Goal: Task Accomplishment & Management: Complete application form

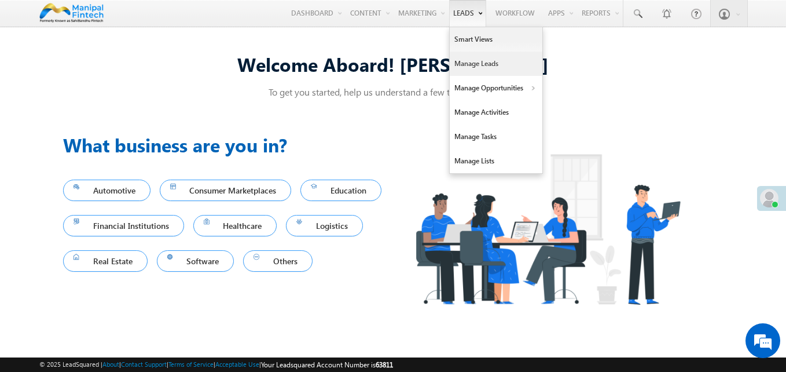
click at [473, 65] on link "Manage Leads" at bounding box center [496, 64] width 93 height 24
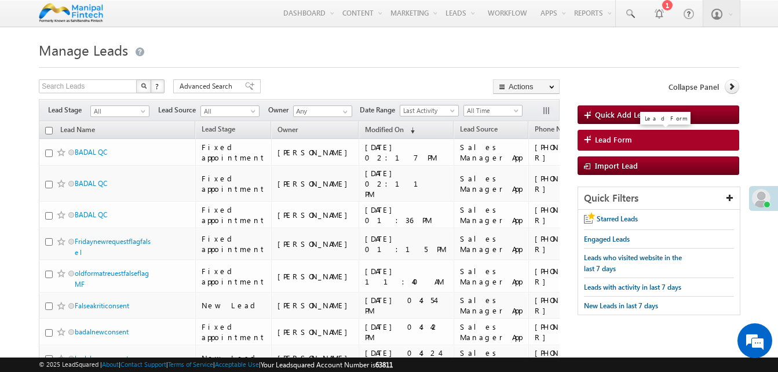
click at [624, 142] on span "Lead Form" at bounding box center [613, 139] width 37 height 10
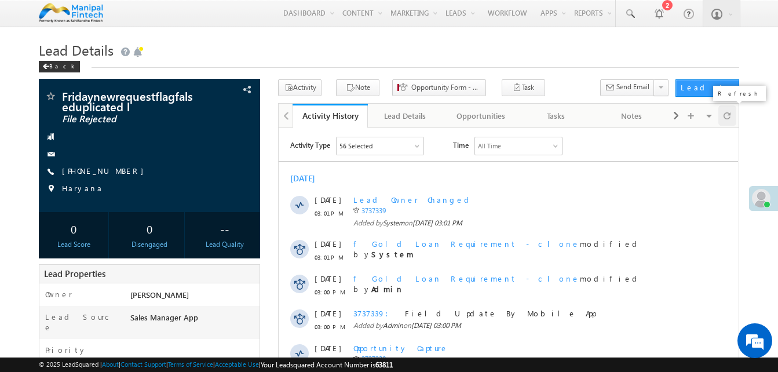
click at [731, 113] on div at bounding box center [727, 115] width 18 height 20
click at [543, 118] on div "Tasks" at bounding box center [556, 116] width 56 height 14
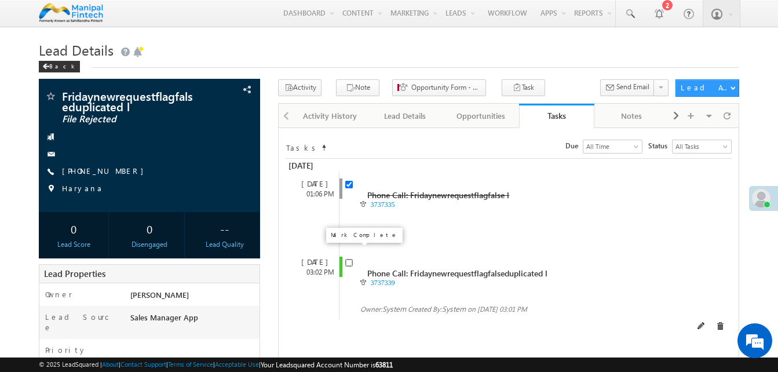
click at [349, 259] on input "checkbox" at bounding box center [349, 263] width 8 height 8
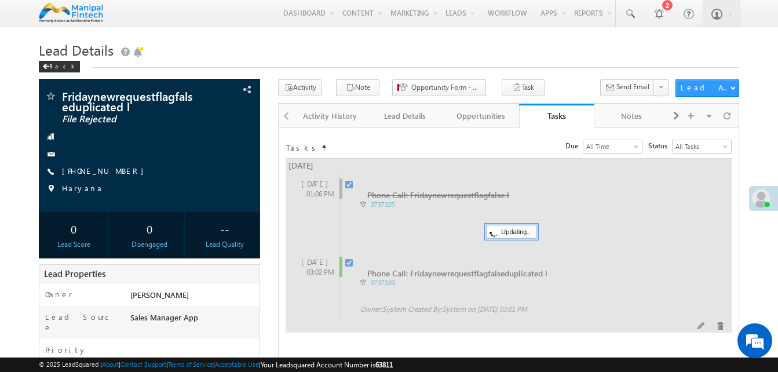
checkbox input "false"
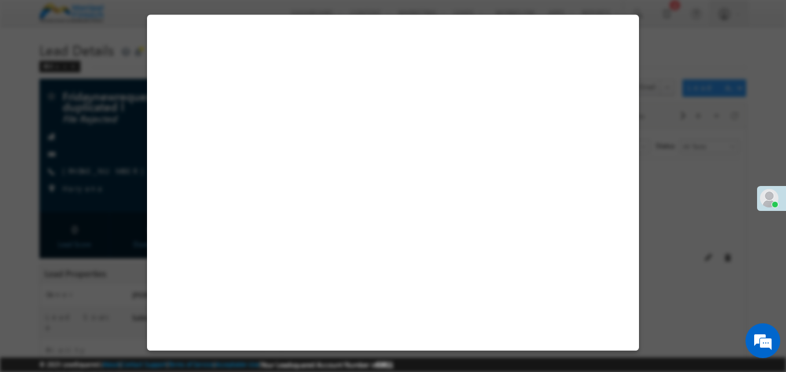
select select "Sales Manager App"
select select "Fresh Lead"
select select "Doorstep"
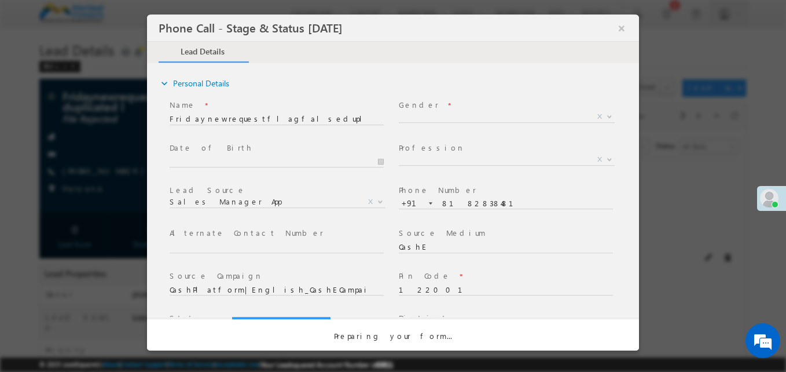
select select "Open"
select select "Fresh Lead"
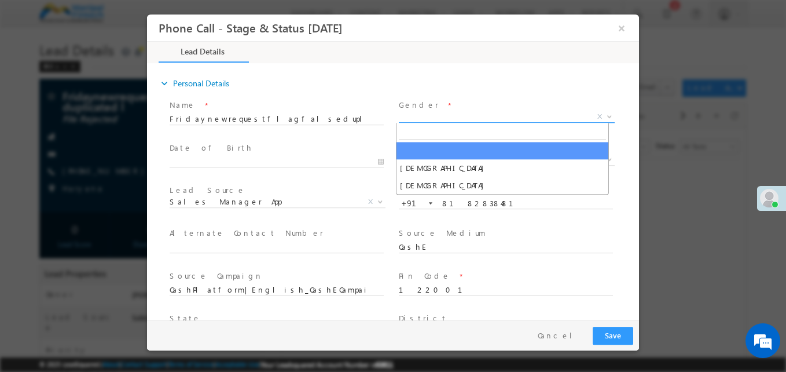
click at [449, 116] on span "X" at bounding box center [507, 117] width 216 height 12
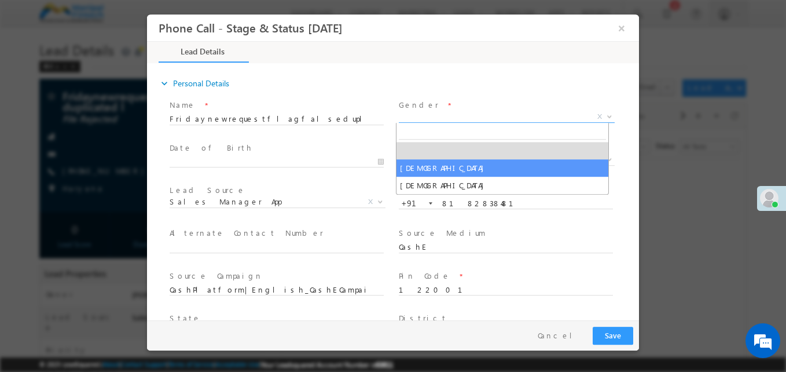
type input "09/26/25 3:05 PM"
select select "Male"
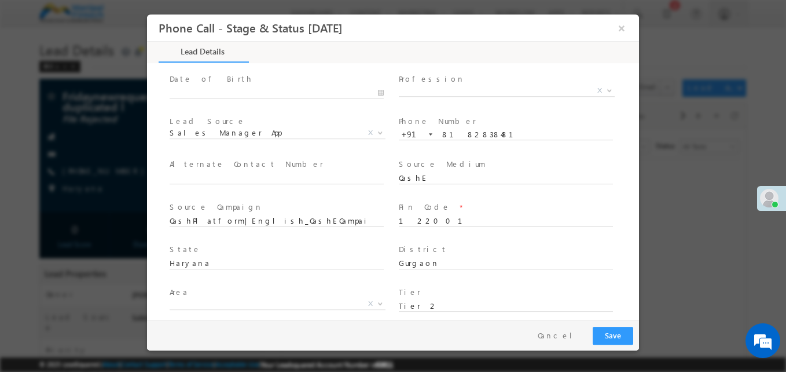
type input "0"
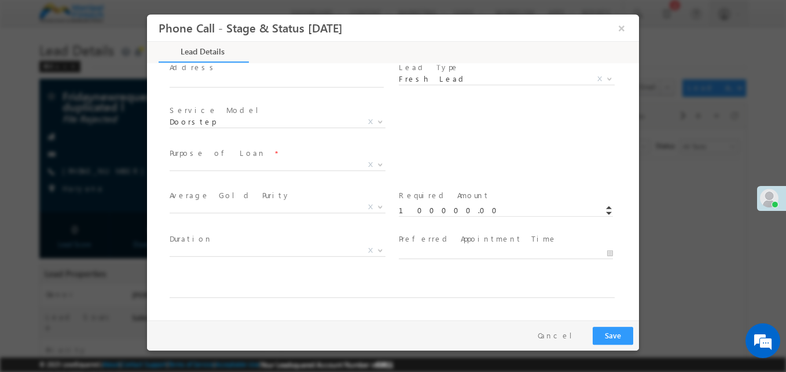
scroll to position [379, 0]
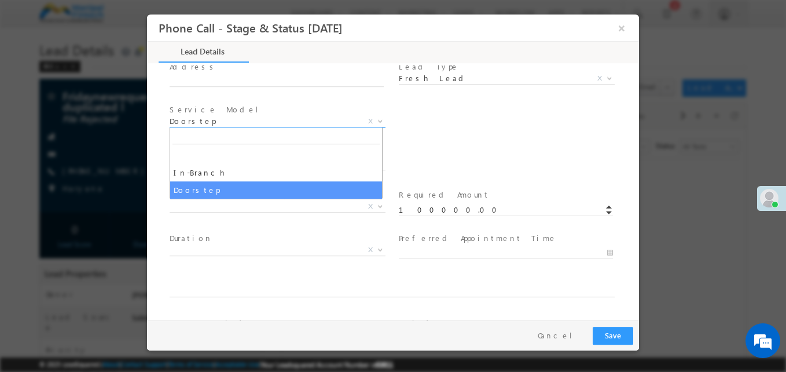
click at [316, 123] on span "Doorstep" at bounding box center [264, 121] width 188 height 10
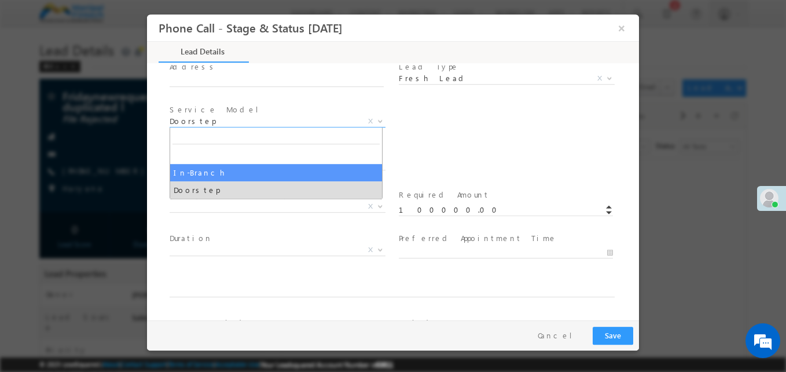
select select "In-Branch"
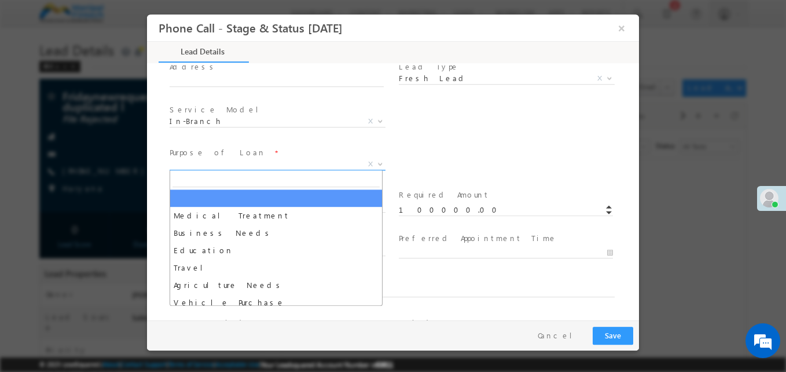
click at [238, 169] on span "X" at bounding box center [278, 165] width 216 height 12
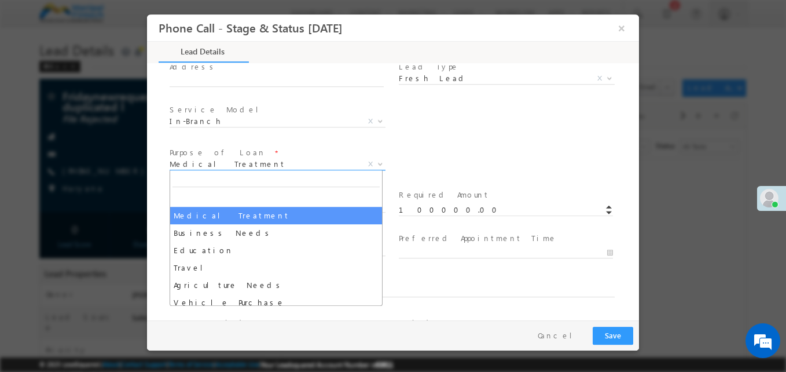
click at [266, 162] on span "Medical Treatment" at bounding box center [264, 164] width 188 height 10
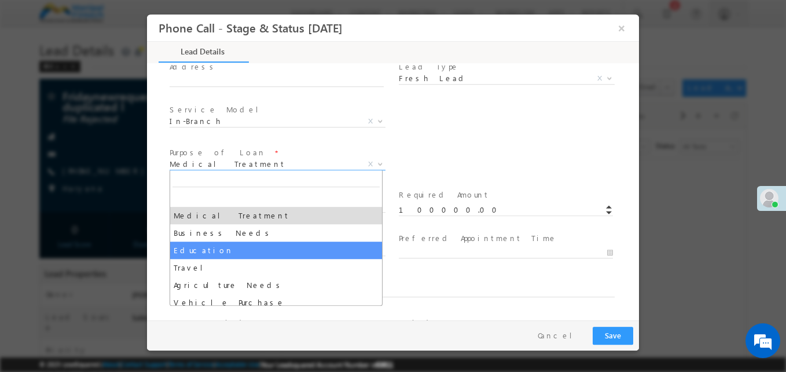
select select "Education"
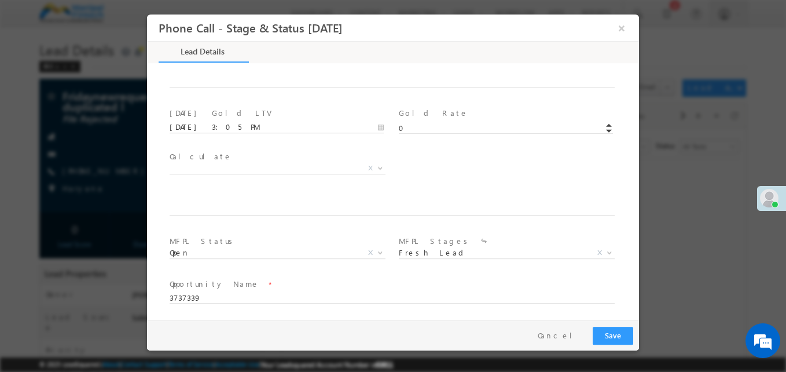
scroll to position [676, 0]
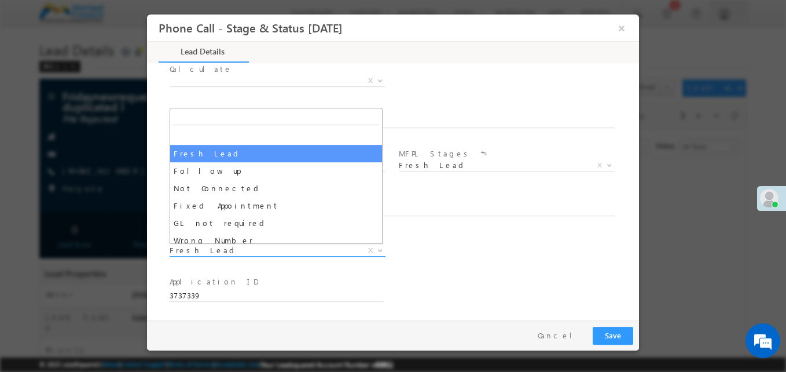
click at [208, 245] on span "Fresh Lead" at bounding box center [264, 250] width 188 height 10
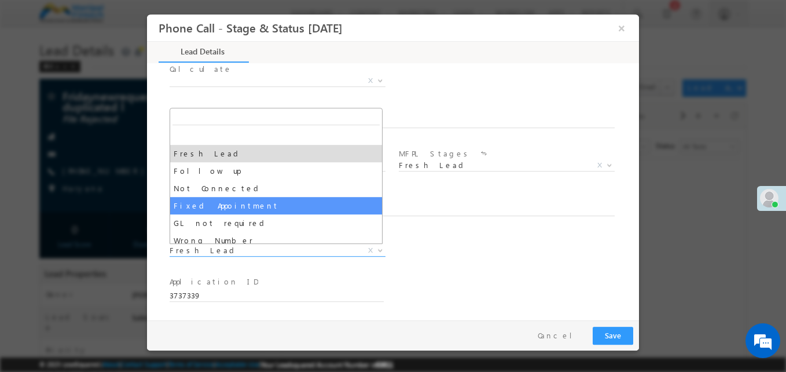
select select "Fixed Appointment"
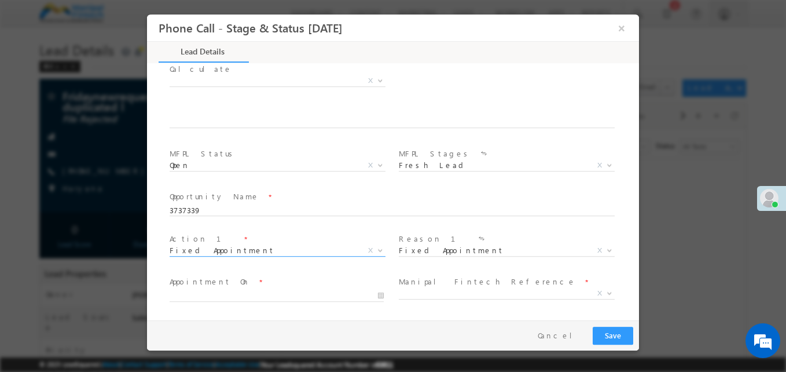
scroll to position [762, 0]
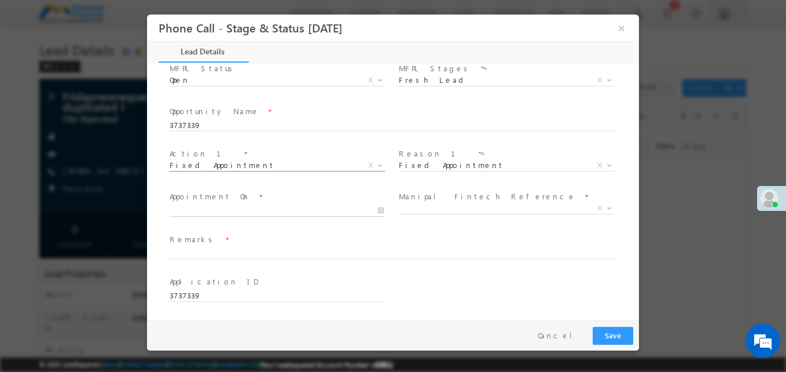
type input "09/26/25 3:06 PM"
type input "06"
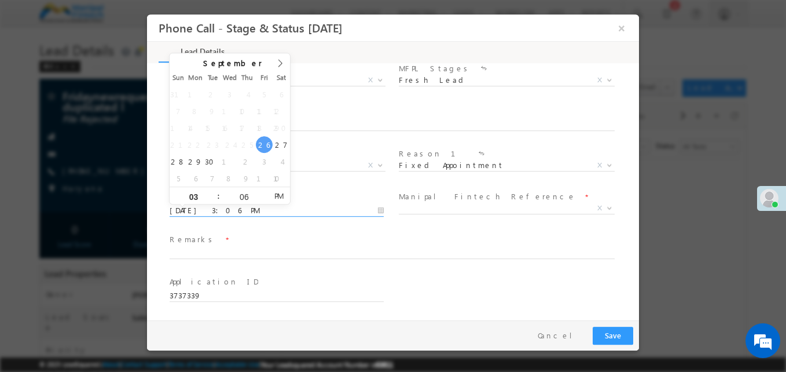
click at [223, 213] on input "09/26/25 3:06 PM" at bounding box center [277, 211] width 214 height 12
type input "09/26/25 4:06 PM"
type input "04"
click at [213, 191] on span at bounding box center [214, 191] width 8 height 9
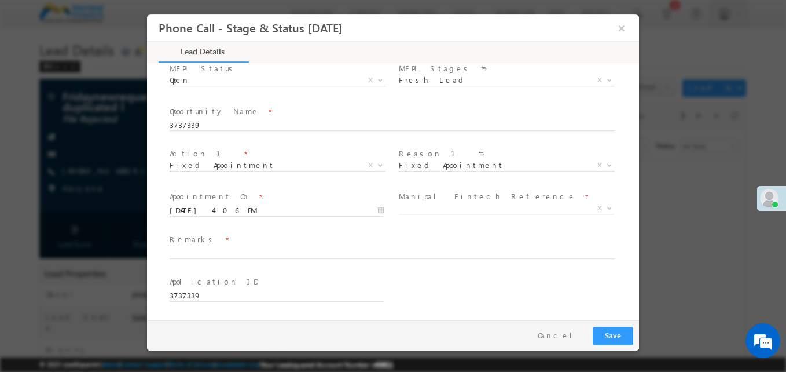
click at [225, 236] on span "Remarks *" at bounding box center [386, 239] width 433 height 13
click at [203, 256] on input "s" at bounding box center [392, 254] width 445 height 12
type input "ss"
click at [428, 207] on span "X" at bounding box center [507, 209] width 216 height 12
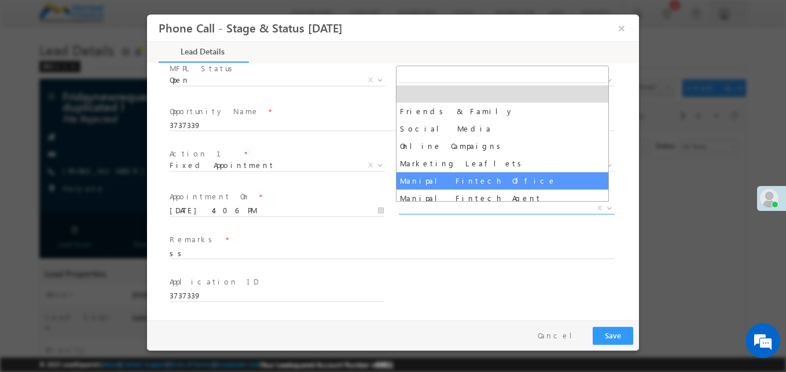
select select "Manipal Fintech Office"
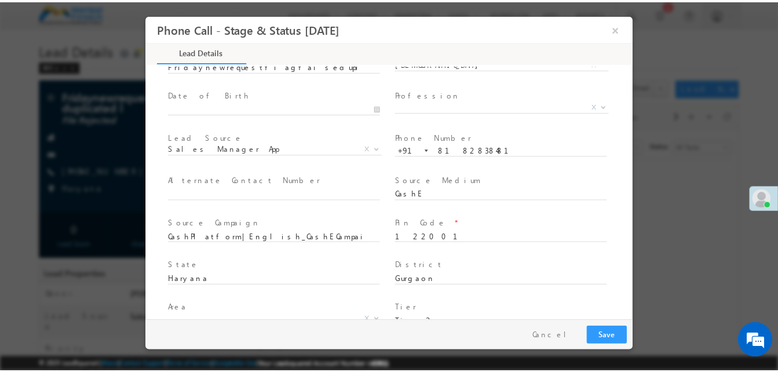
scroll to position [0, 0]
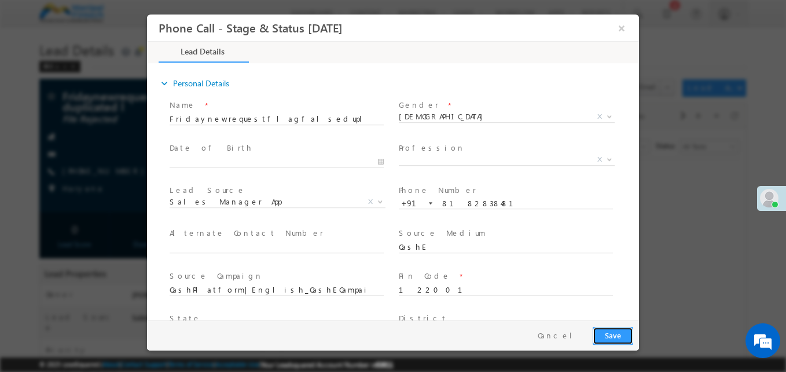
click at [602, 329] on button "Save" at bounding box center [613, 336] width 41 height 18
